Goal: Communication & Community: Answer question/provide support

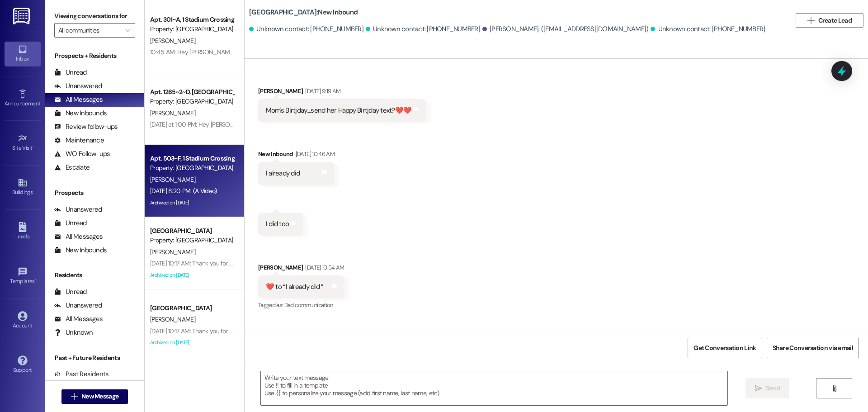
scroll to position [90, 0]
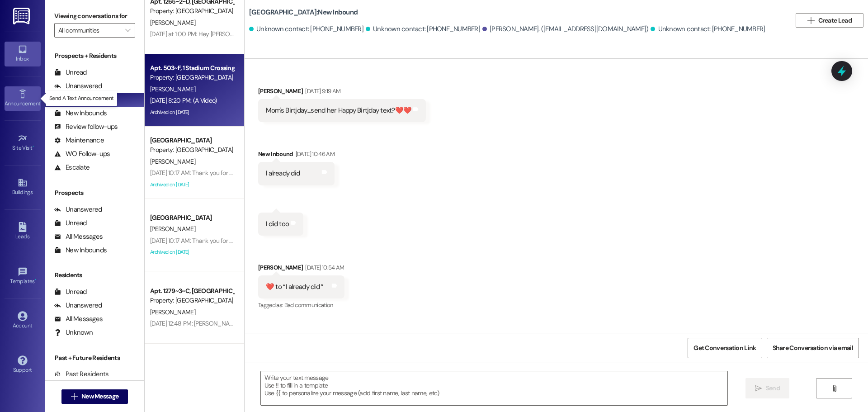
click at [25, 89] on icon at bounding box center [23, 94] width 10 height 10
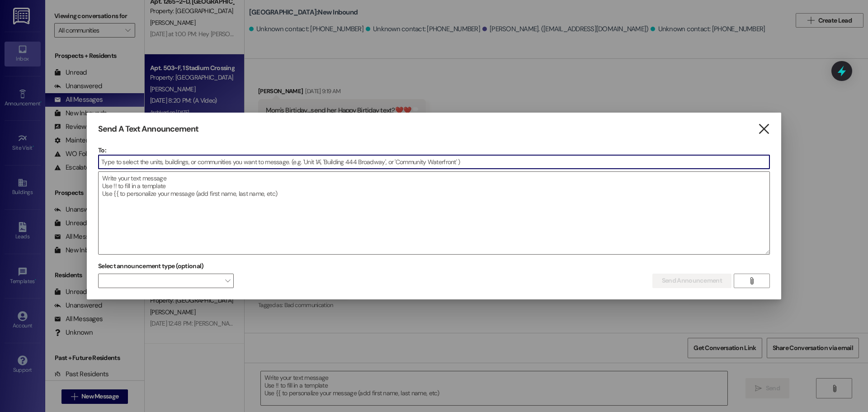
click at [762, 128] on icon "" at bounding box center [763, 128] width 12 height 9
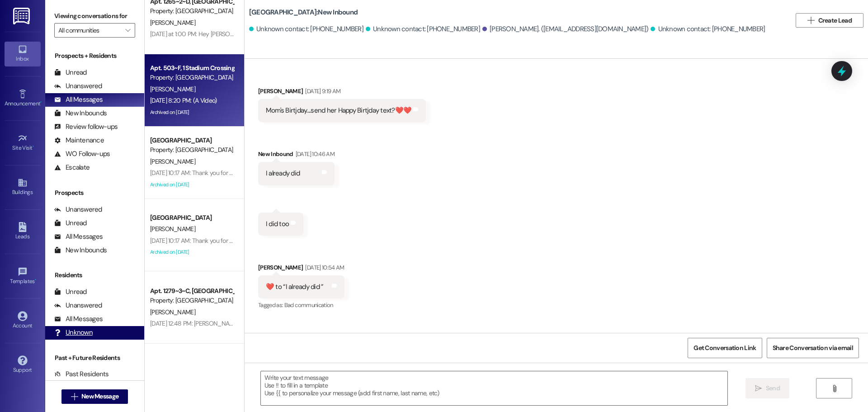
click at [74, 332] on div "Unknown" at bounding box center [73, 332] width 38 height 9
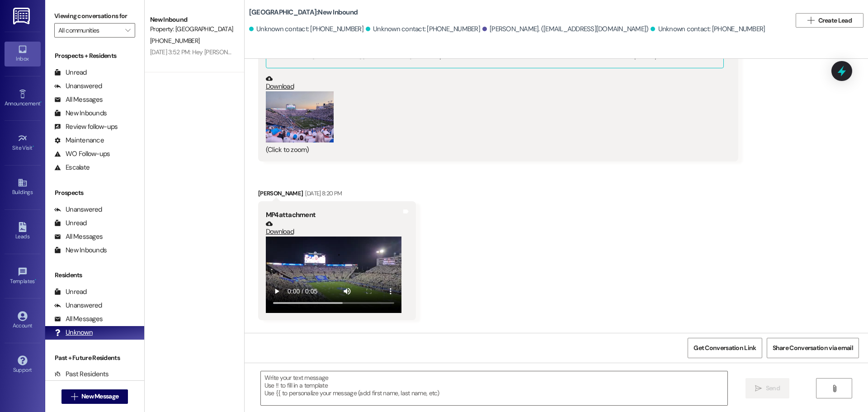
scroll to position [1189, 0]
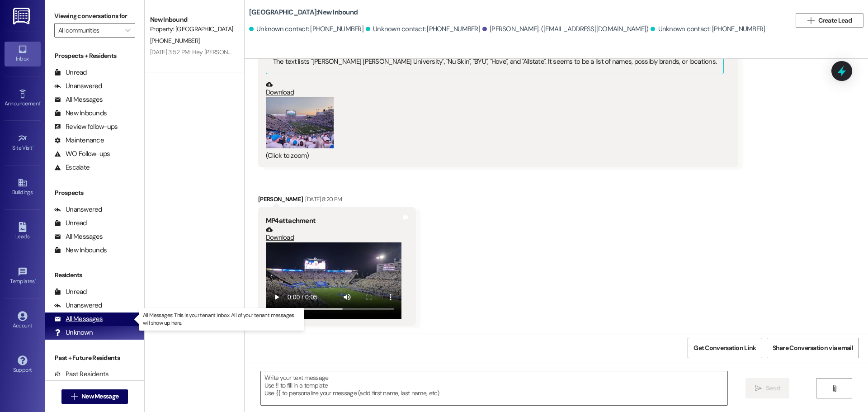
click at [77, 318] on div "All Messages" at bounding box center [78, 318] width 48 height 9
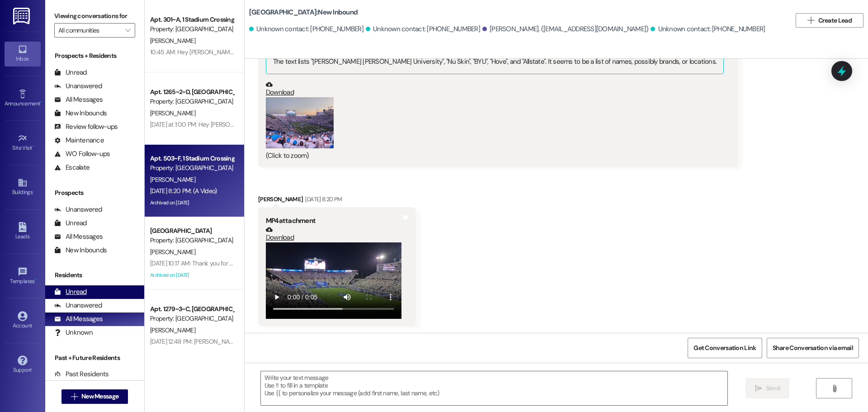
click at [74, 295] on div "Unread" at bounding box center [70, 291] width 33 height 9
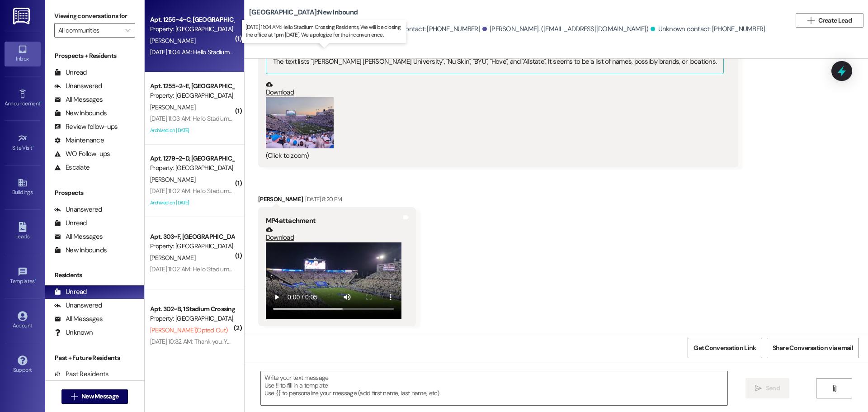
click at [174, 48] on div "[DATE] 11:04 AM: Hello Stadium Crossing Residents, We will be closing the offic…" at bounding box center [319, 52] width 339 height 8
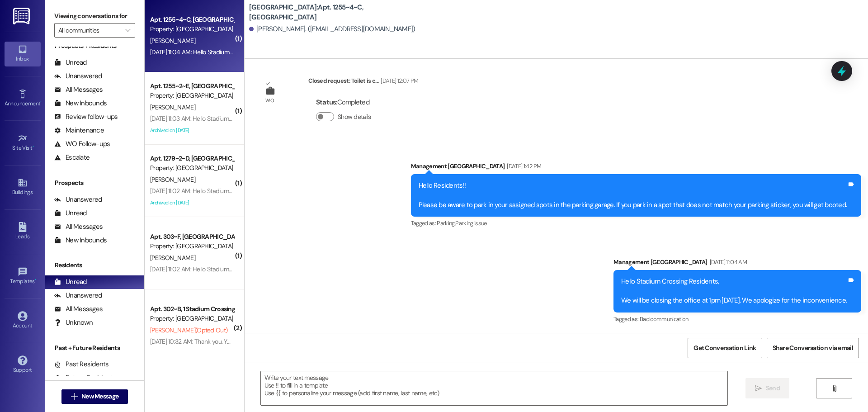
scroll to position [0, 0]
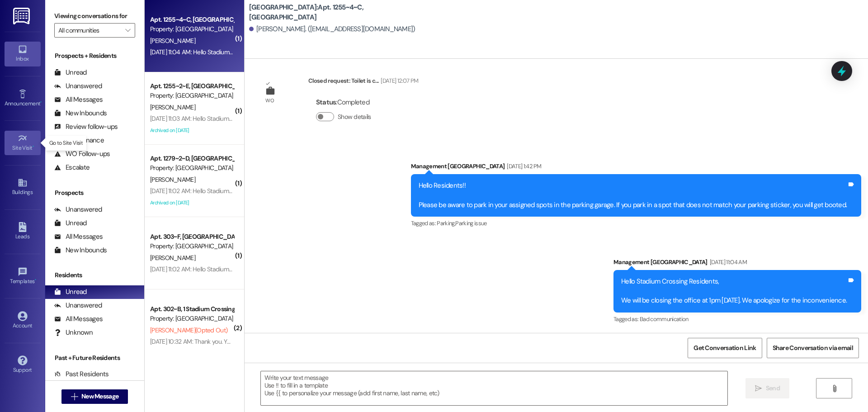
click at [30, 149] on div "Site Visit •" at bounding box center [22, 147] width 45 height 9
